Goal: Check status: Check status

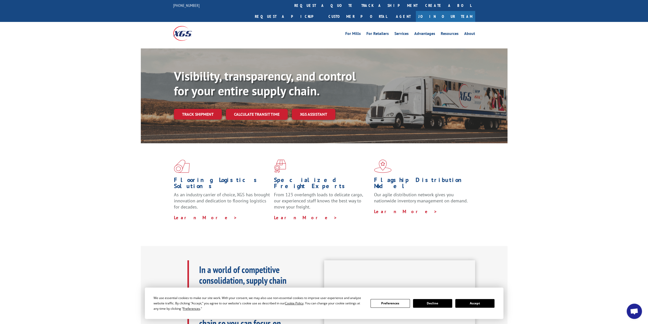
click at [202, 110] on div "Visibility, transparency, and control for your entire supply chain. Track shipm…" at bounding box center [341, 104] width 334 height 71
click at [199, 109] on link "Track shipment" at bounding box center [198, 114] width 48 height 11
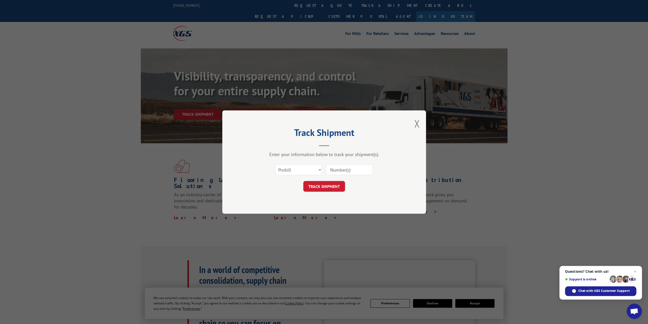
click at [339, 171] on input at bounding box center [349, 169] width 47 height 11
paste input "17592719"
type input "17592719"
click at [317, 189] on button "TRACK SHIPMENT" at bounding box center [324, 186] width 42 height 11
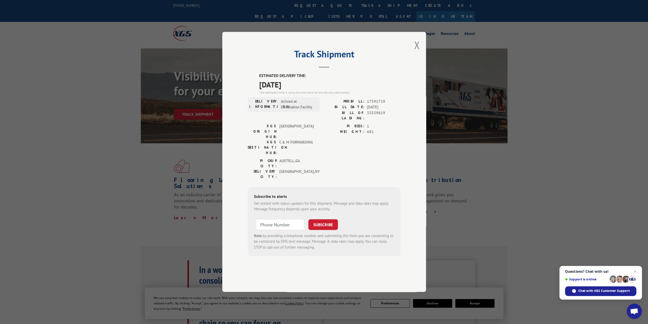
click at [154, 160] on div "Track Shipment ESTIMATED DELIVERY TIME: [DATE] The estimated time is using the …" at bounding box center [324, 162] width 648 height 324
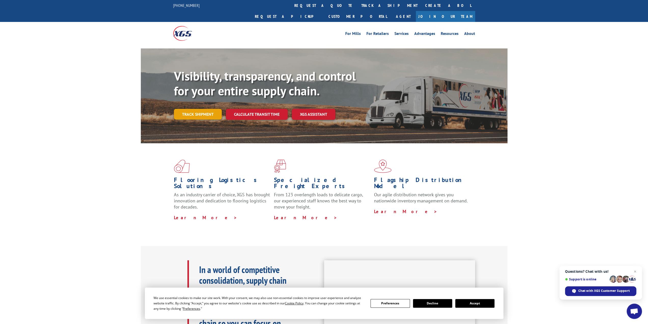
click at [205, 109] on link "Track shipment" at bounding box center [198, 114] width 48 height 11
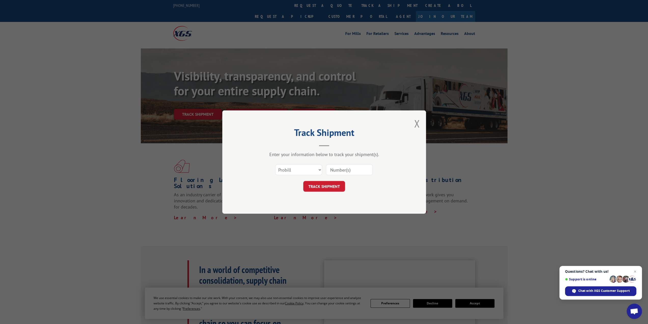
click at [333, 171] on input at bounding box center [349, 169] width 47 height 11
type input "17592719"
click at [322, 189] on button "TRACK SHIPMENT" at bounding box center [324, 186] width 42 height 11
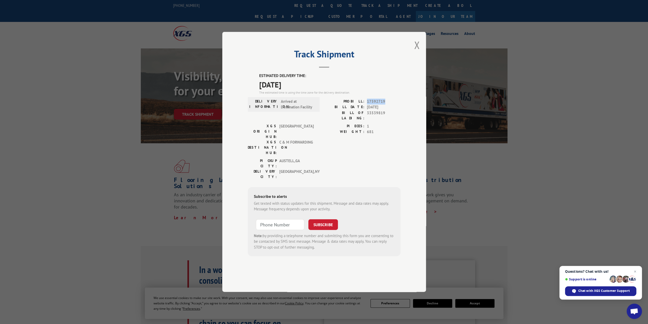
drag, startPoint x: 387, startPoint y: 114, endPoint x: 366, endPoint y: 116, distance: 21.0
click at [366, 104] on div "PROBILL: 17592719" at bounding box center [362, 102] width 76 height 6
copy span "17592719"
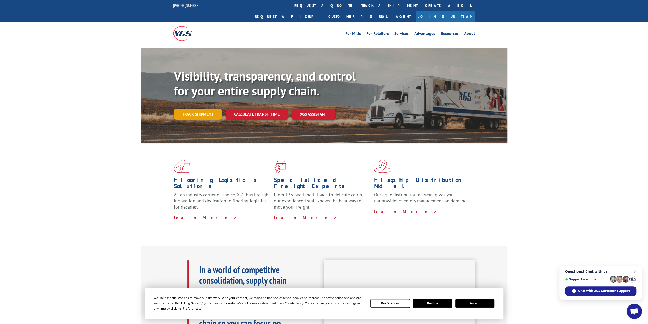
click at [191, 109] on link "Track shipment" at bounding box center [198, 114] width 48 height 11
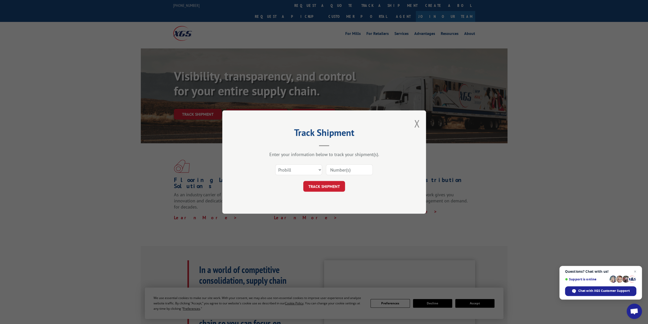
click at [345, 166] on input at bounding box center [349, 169] width 47 height 11
paste input "17592719"
type input "17592719"
click at [318, 191] on button "TRACK SHIPMENT" at bounding box center [324, 186] width 42 height 11
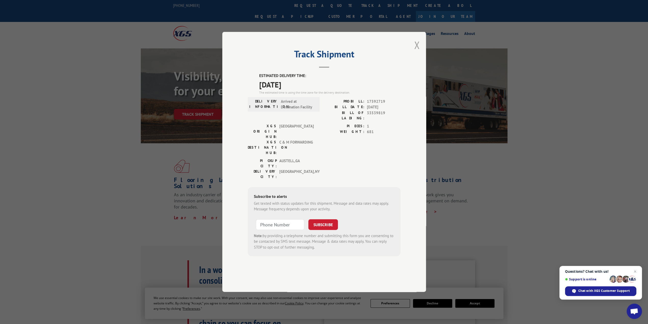
click at [414, 52] on button "Close modal" at bounding box center [417, 45] width 6 height 14
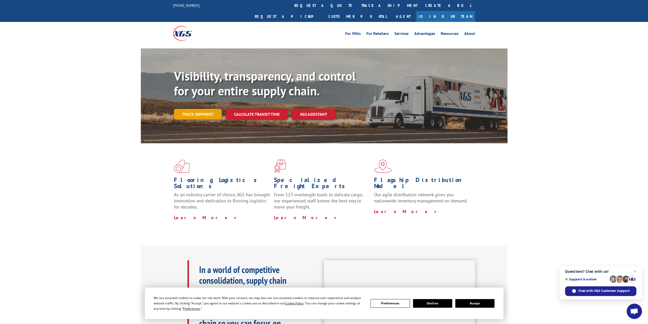
click at [202, 109] on link "Track shipment" at bounding box center [198, 114] width 48 height 11
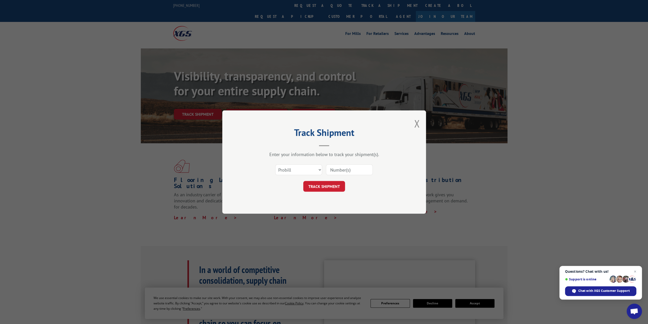
click at [343, 171] on input at bounding box center [349, 169] width 47 height 11
type input "17592719"
click at [338, 181] on button "TRACK SHIPMENT" at bounding box center [324, 186] width 42 height 11
